Goal: Transaction & Acquisition: Purchase product/service

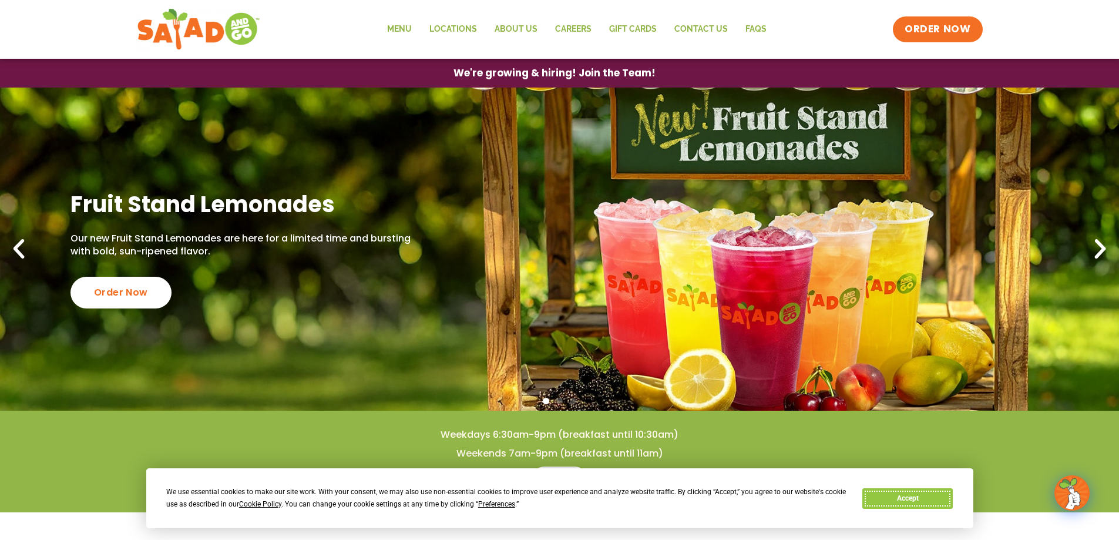
click at [896, 496] on button "Accept" at bounding box center [907, 498] width 90 height 21
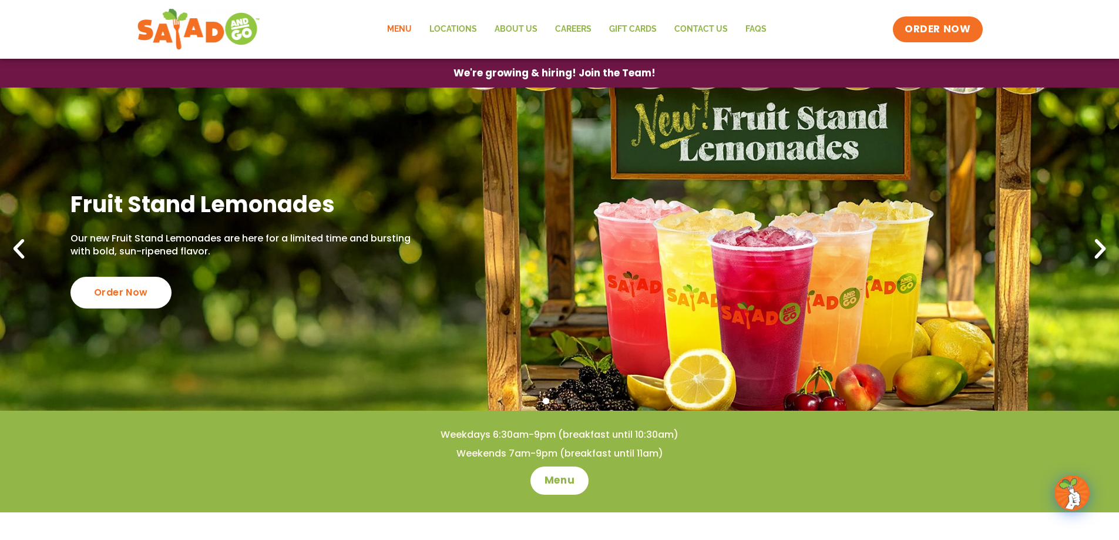
click at [413, 26] on link "Menu" at bounding box center [399, 29] width 42 height 27
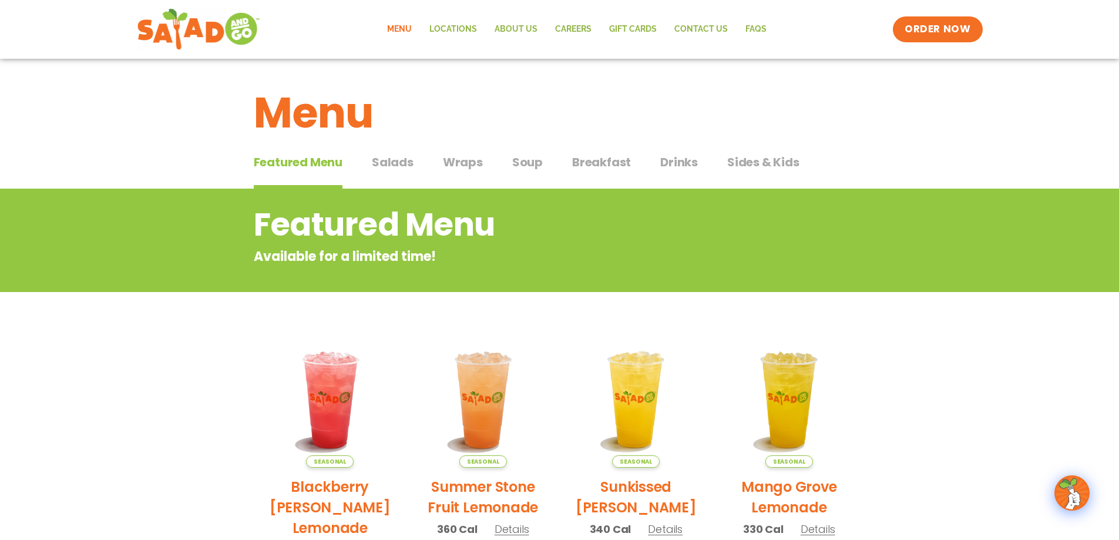
click at [384, 167] on span "Salads" at bounding box center [393, 162] width 42 height 18
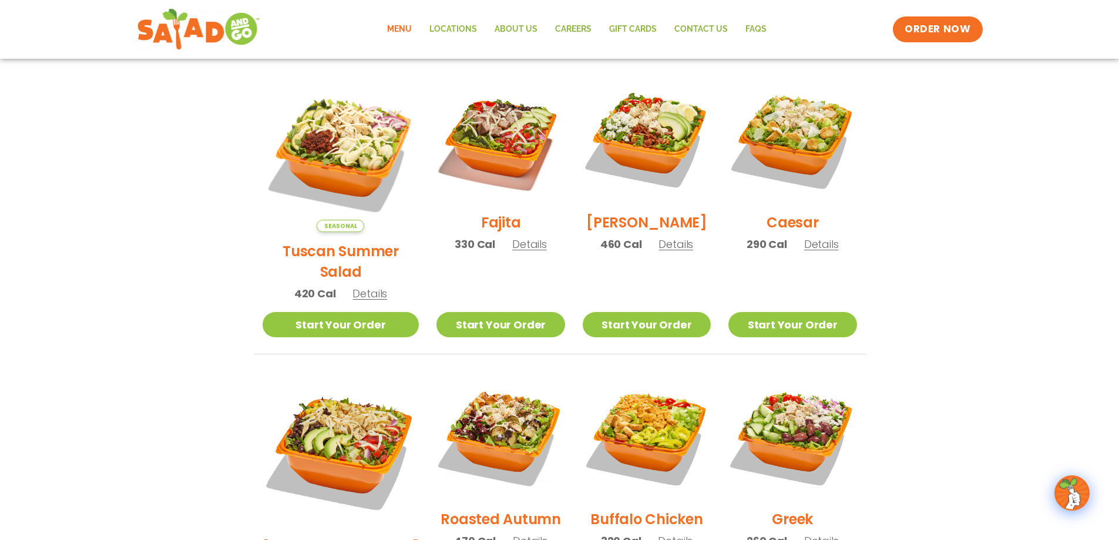
scroll to position [294, 0]
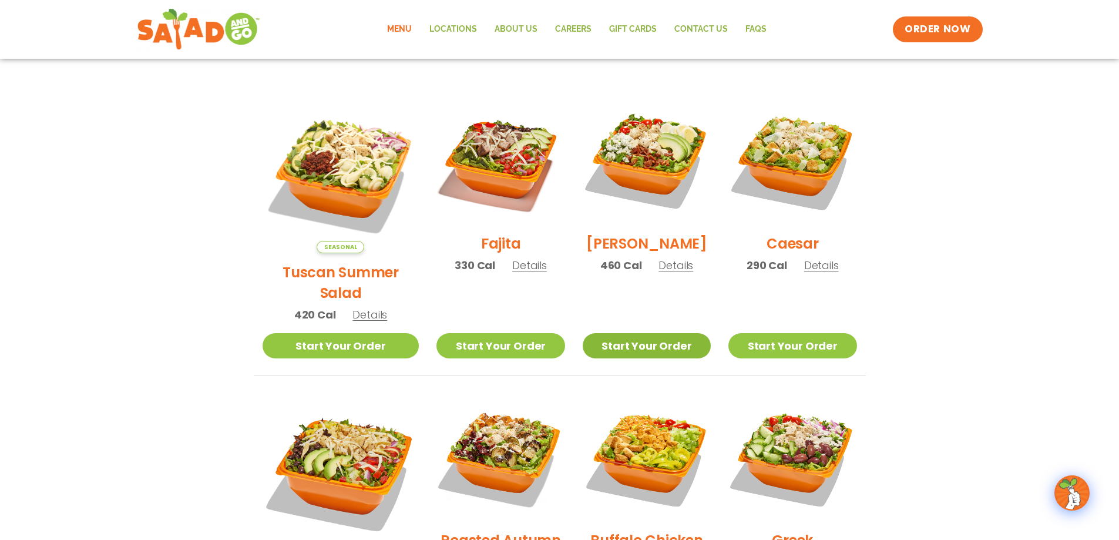
click at [644, 333] on link "Start Your Order" at bounding box center [646, 345] width 128 height 25
